Goal: Check status

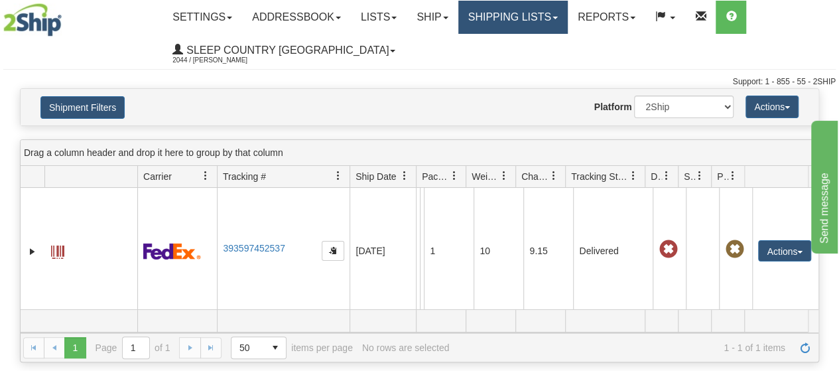
click at [568, 14] on link "Shipping lists" at bounding box center [512, 17] width 109 height 33
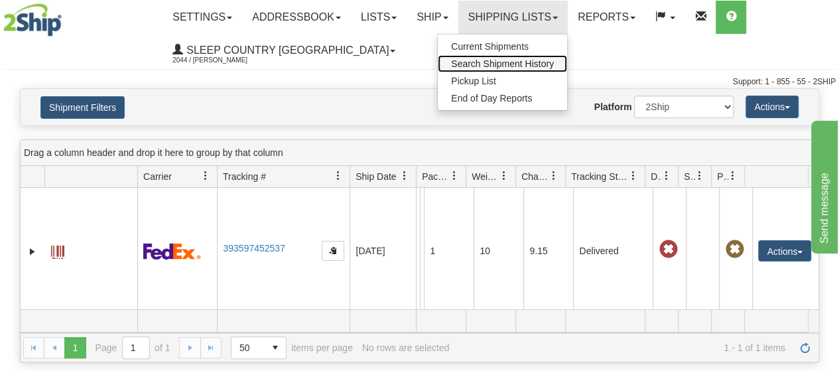
drag, startPoint x: 520, startPoint y: 61, endPoint x: 375, endPoint y: 113, distance: 154.4
click at [519, 62] on span "Search Shipment History" at bounding box center [502, 63] width 103 height 11
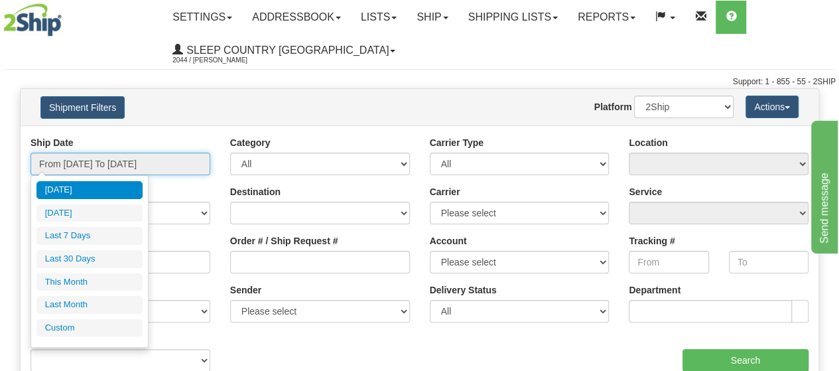
click at [194, 155] on input "From [DATE] To [DATE]" at bounding box center [121, 164] width 180 height 23
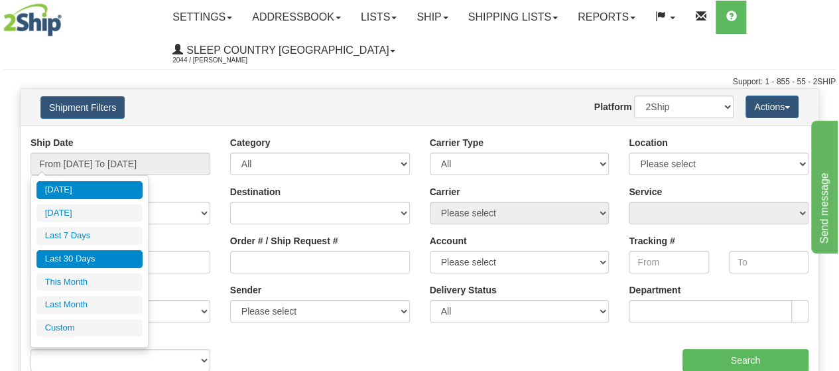
drag, startPoint x: 101, startPoint y: 259, endPoint x: 69, endPoint y: 275, distance: 35.3
click at [101, 259] on li "Last 30 Days" at bounding box center [89, 259] width 106 height 18
type input "From [DATE] To [DATE]"
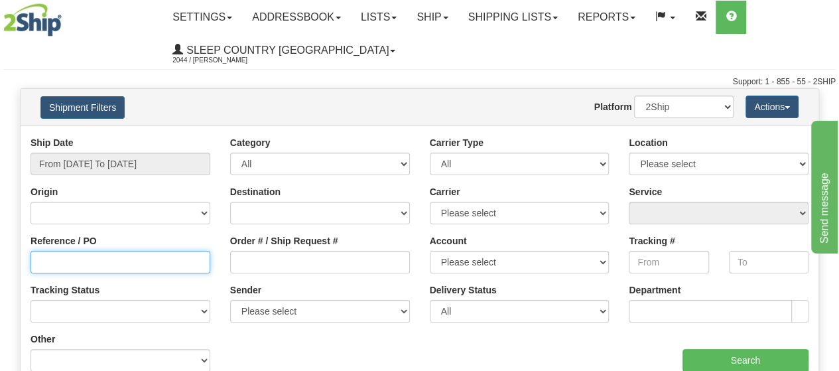
click at [64, 262] on input "Reference / PO" at bounding box center [121, 262] width 180 height 23
type input "3011462"
